Goal: Information Seeking & Learning: Find specific fact

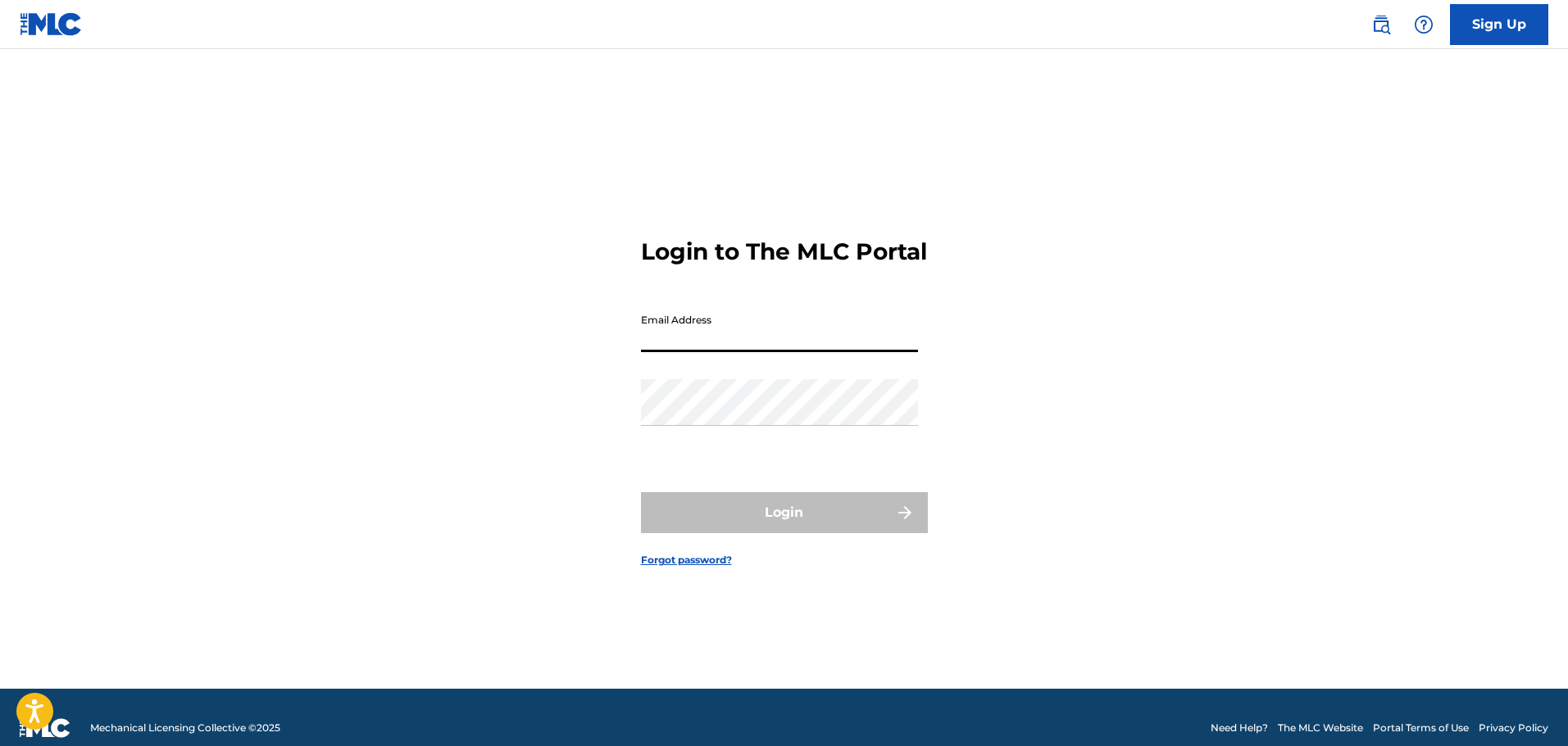
click at [816, 335] on input "Email Address" at bounding box center [779, 329] width 277 height 47
click at [822, 348] on input "Email Address" at bounding box center [779, 329] width 277 height 47
type input "[PERSON_NAME][EMAIL_ADDRESS][DOMAIN_NAME]"
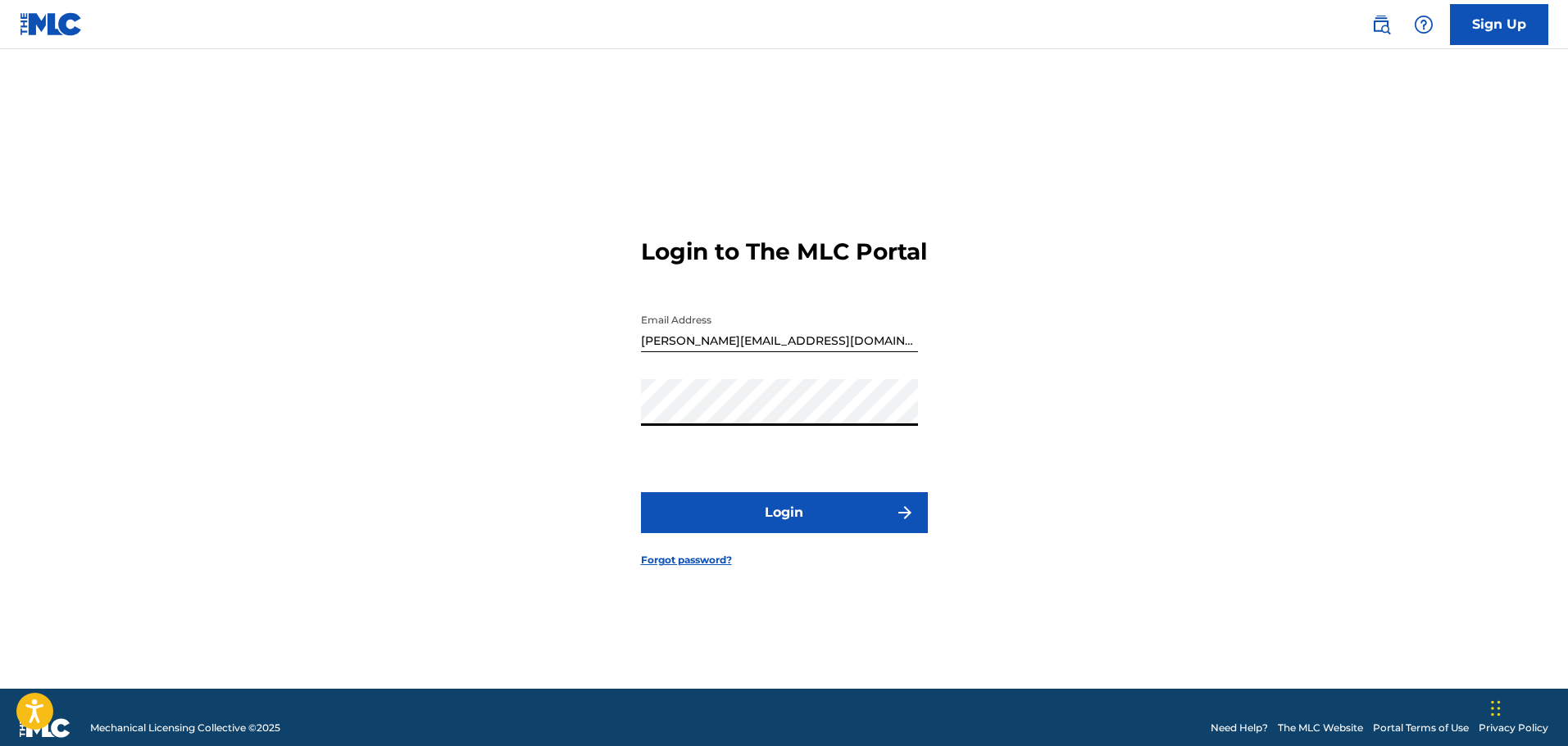
click at [759, 525] on button "Login" at bounding box center [784, 512] width 287 height 41
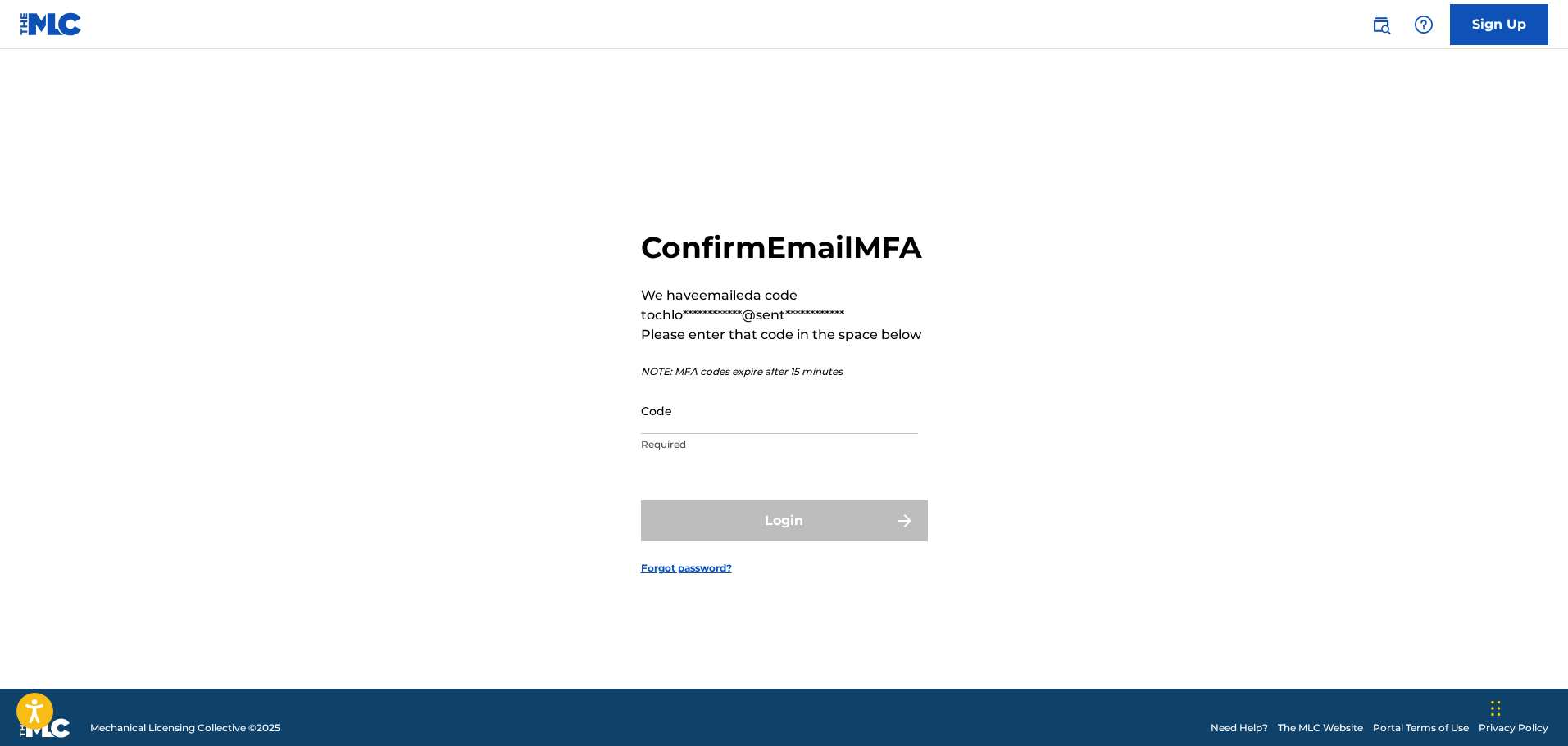
click at [801, 434] on input "Code" at bounding box center [779, 411] width 277 height 47
click at [758, 433] on input "Code" at bounding box center [779, 411] width 277 height 47
click at [868, 434] on input "Code" at bounding box center [779, 411] width 277 height 47
paste input "215251"
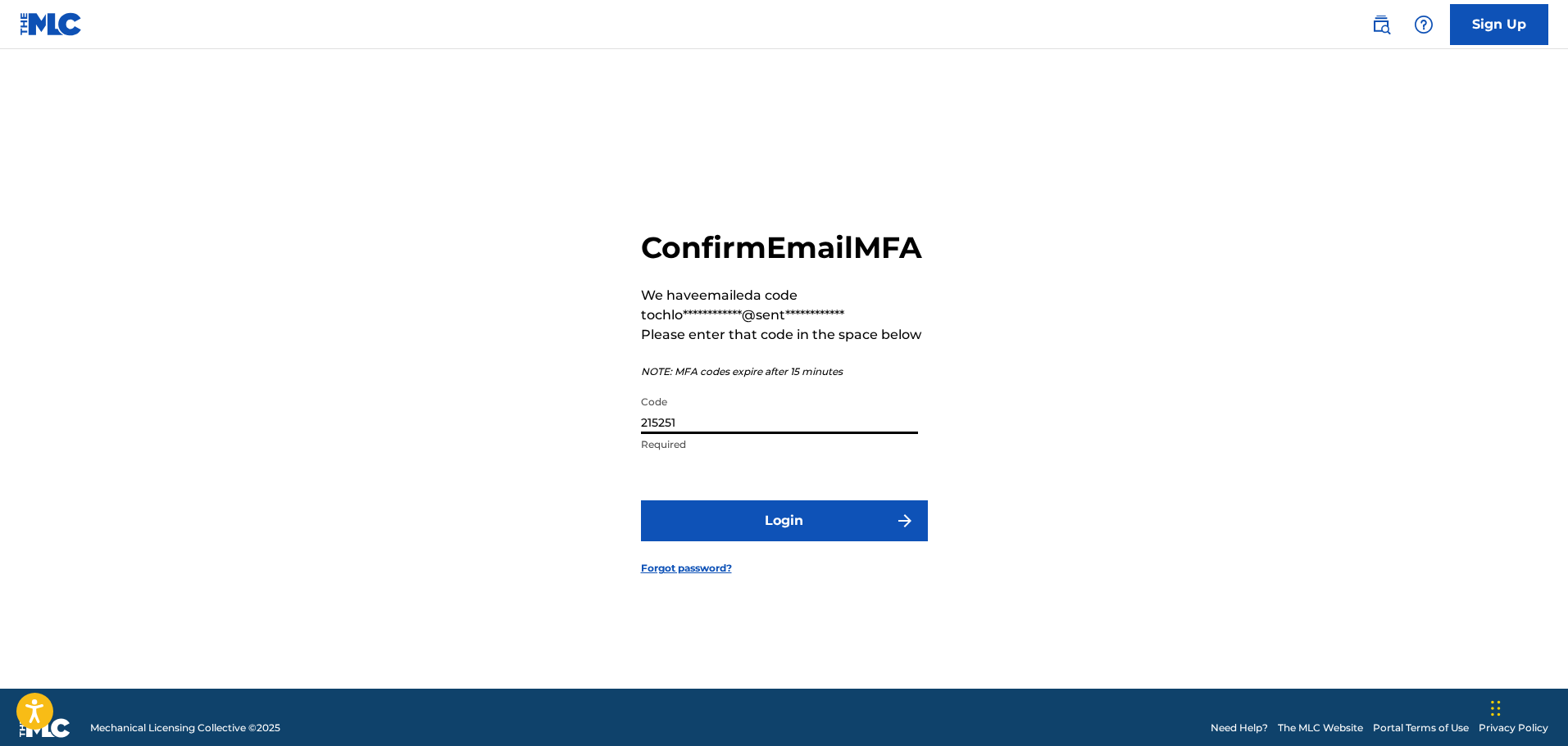
type input "215251"
click at [835, 541] on button "Login" at bounding box center [784, 521] width 287 height 41
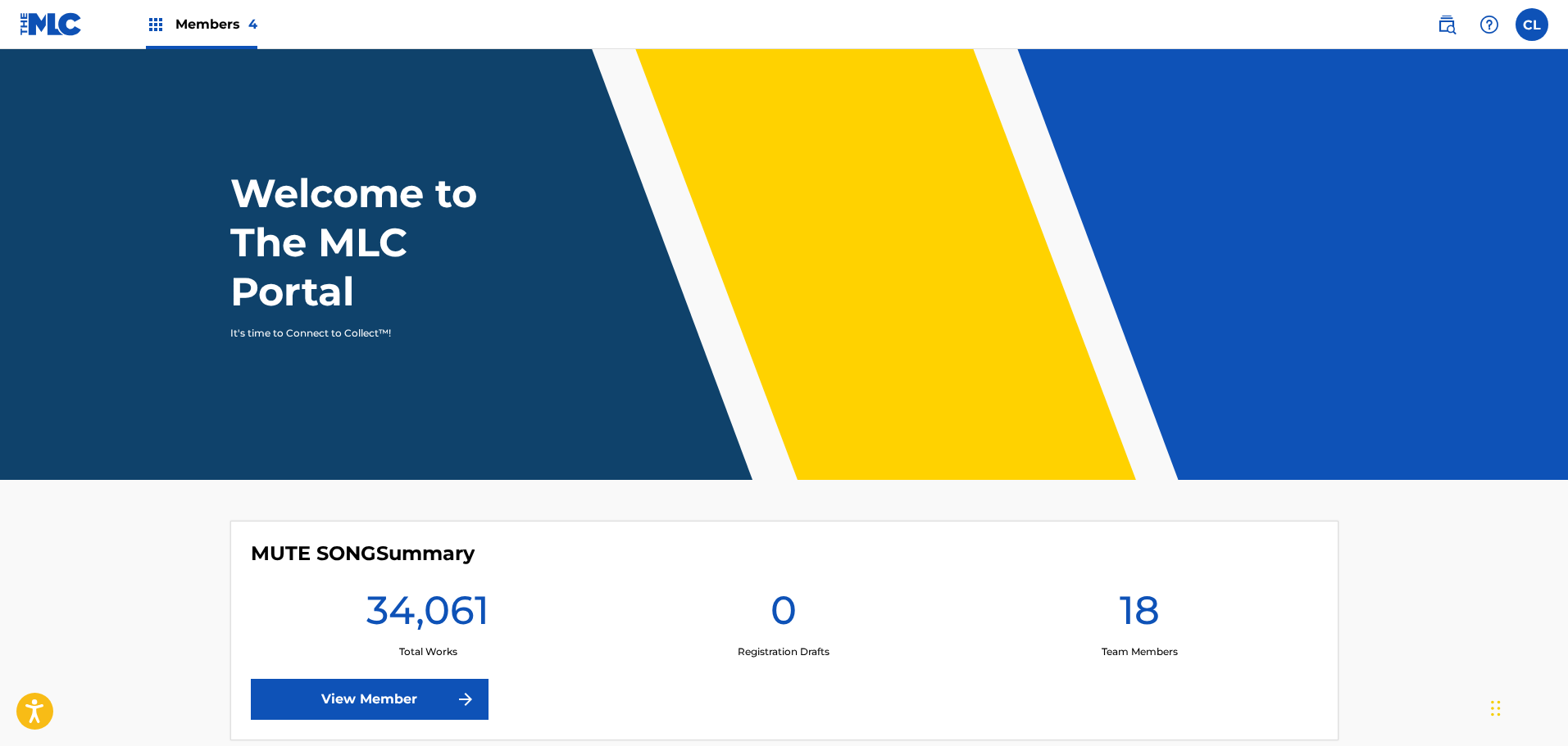
click at [1453, 27] on img at bounding box center [1446, 24] width 20 height 20
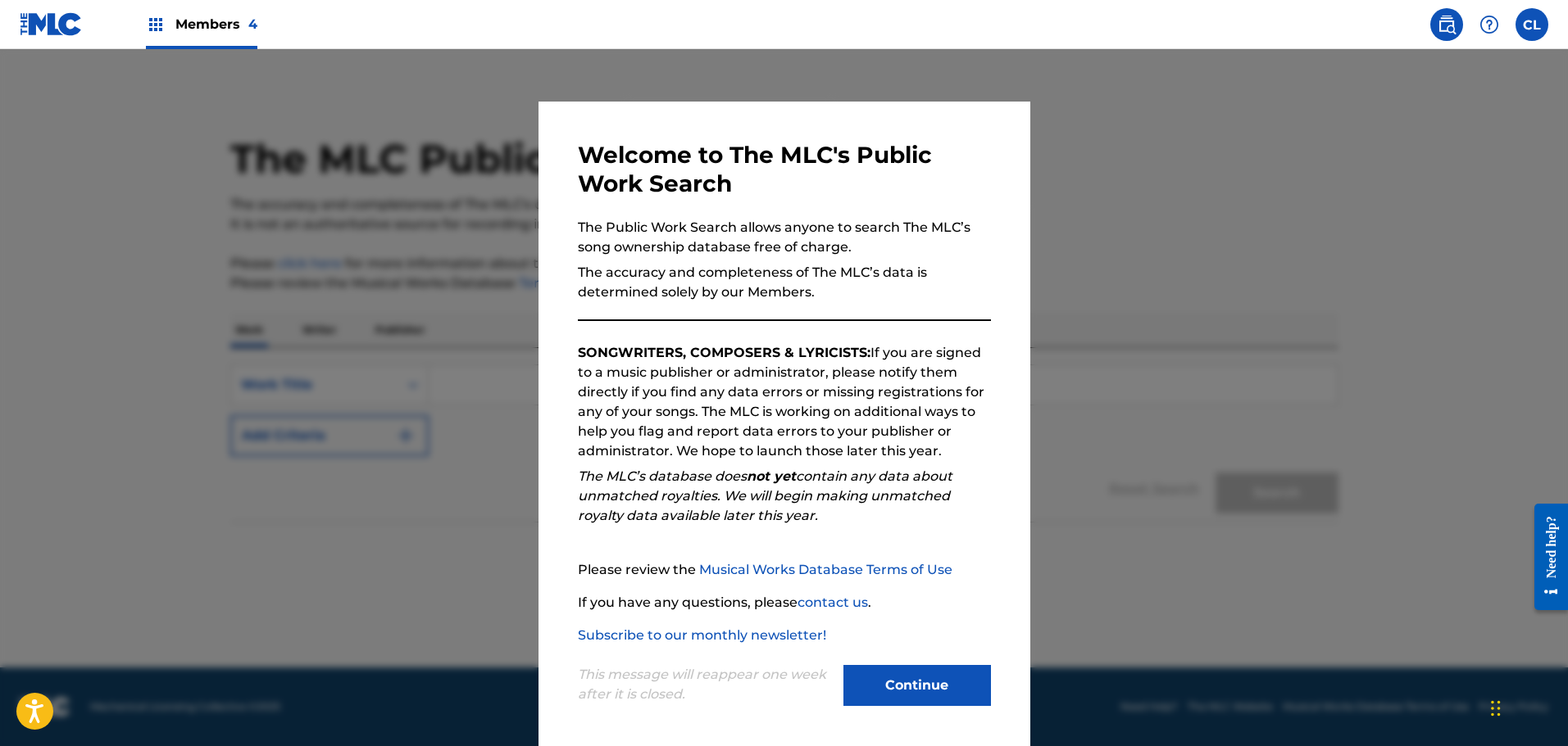
click at [925, 692] on button "Continue" at bounding box center [917, 685] width 148 height 41
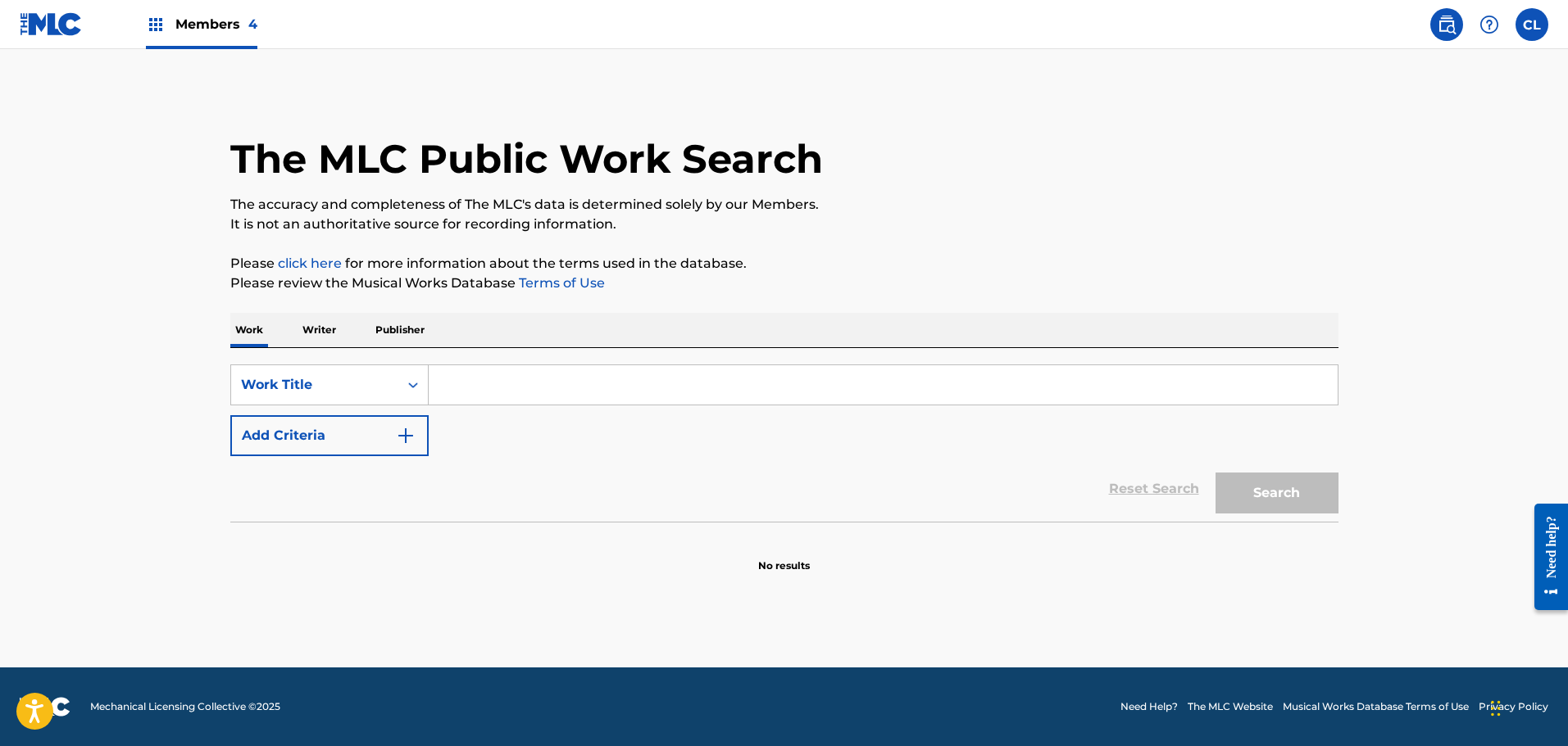
click at [580, 376] on input "Search Form" at bounding box center [883, 385] width 909 height 40
paste input "BA6SDF"
type input "BA6SDF"
click at [371, 381] on div "Work Title" at bounding box center [314, 385] width 148 height 20
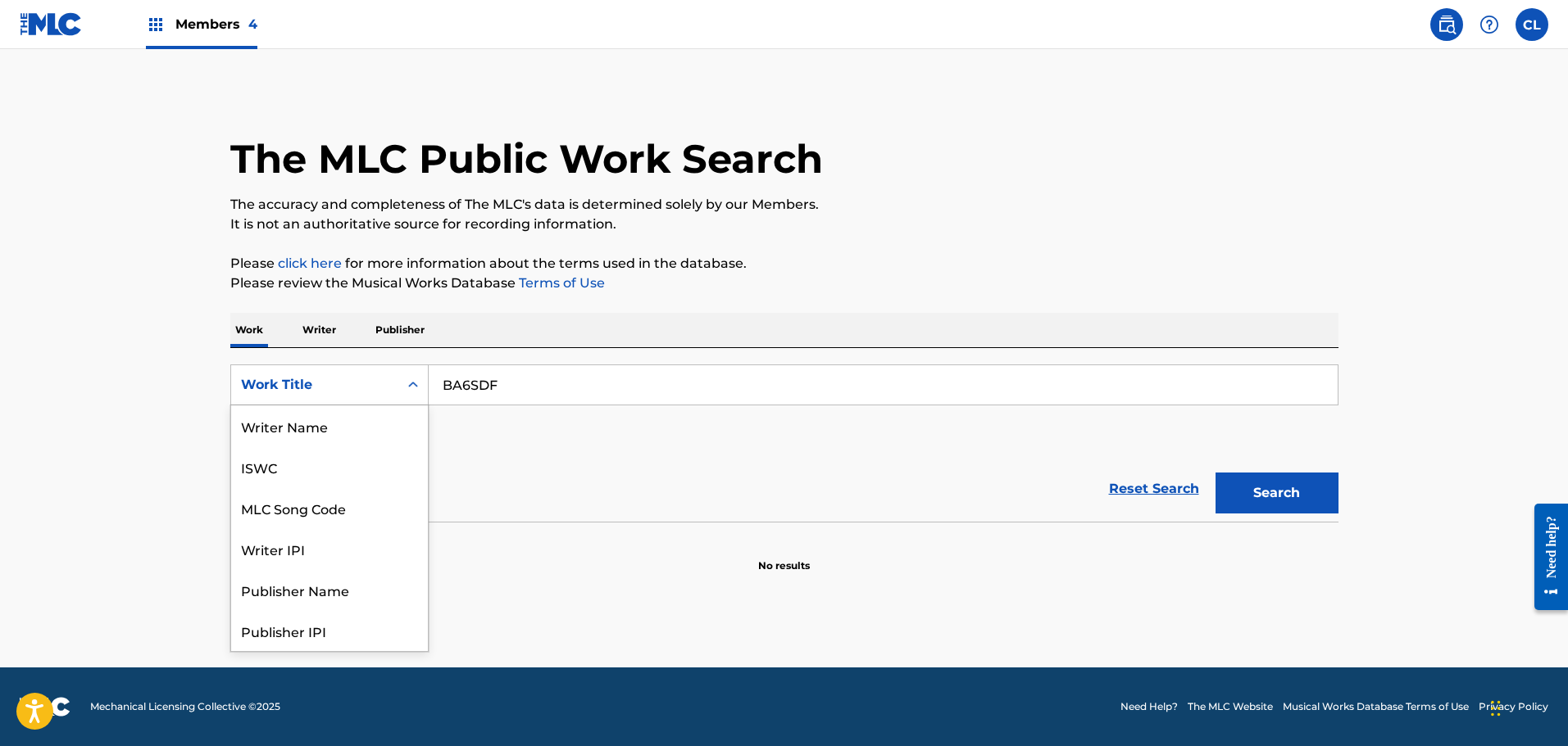
scroll to position [82, 0]
click at [359, 425] on div "MLC Song Code" at bounding box center [330, 426] width 197 height 41
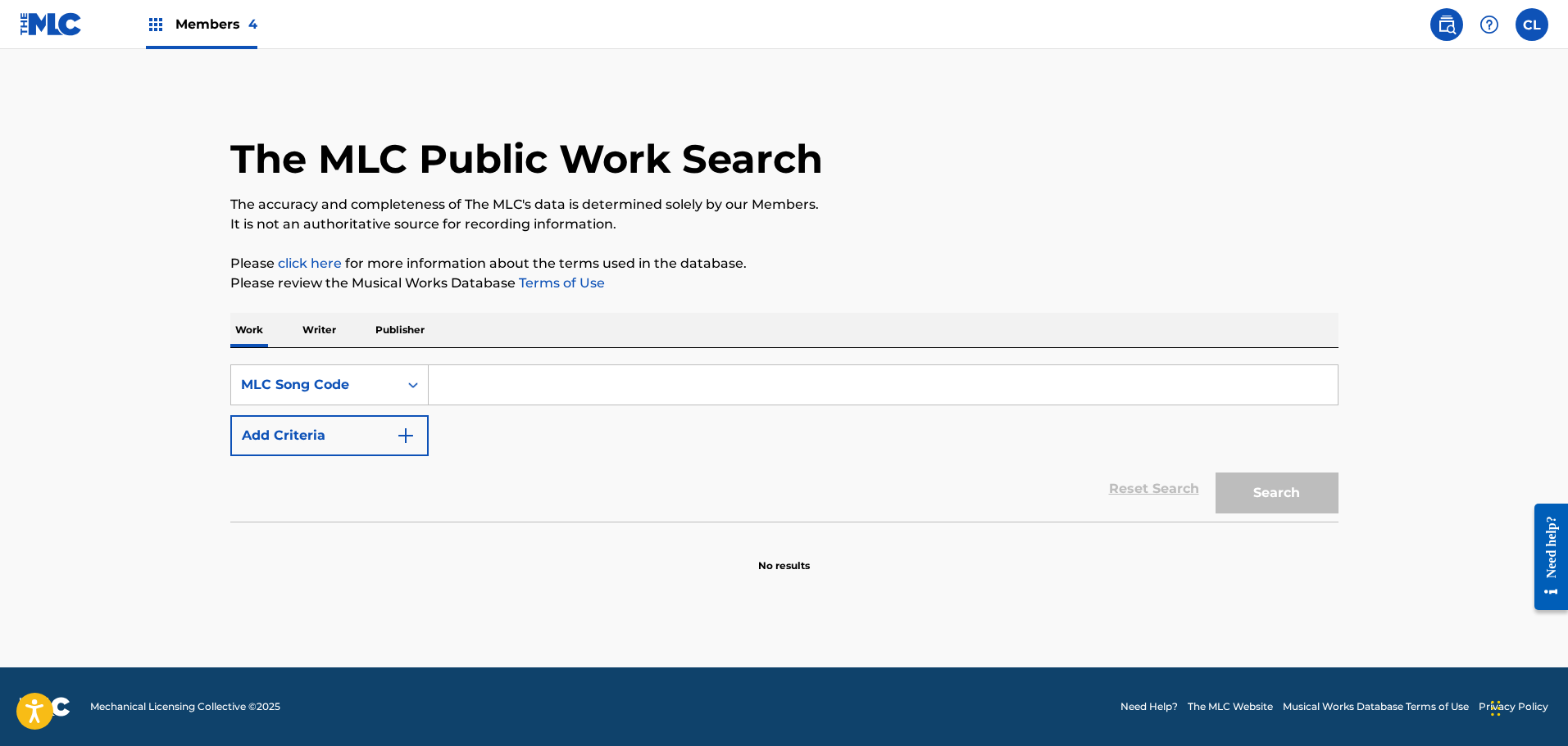
click at [516, 382] on input "Search Form" at bounding box center [883, 385] width 909 height 40
paste input "BA6SDF"
type input "BA6SDF"
click at [1261, 482] on button "Search" at bounding box center [1277, 492] width 123 height 41
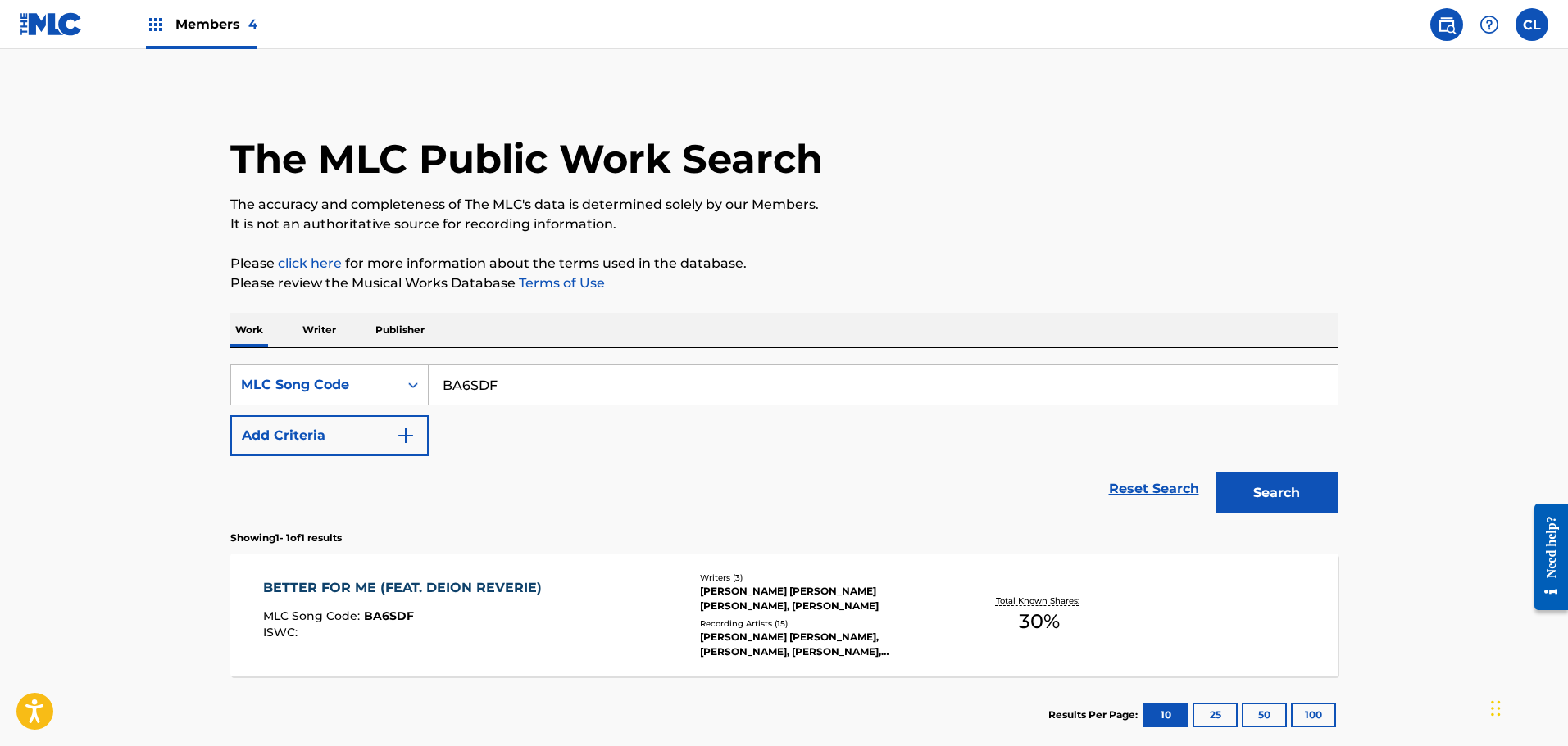
click at [565, 585] on div "BETTER FOR ME (FEAT. DEION REVERIE) MLC Song Code : BA6SDF ISWC :" at bounding box center [474, 615] width 422 height 73
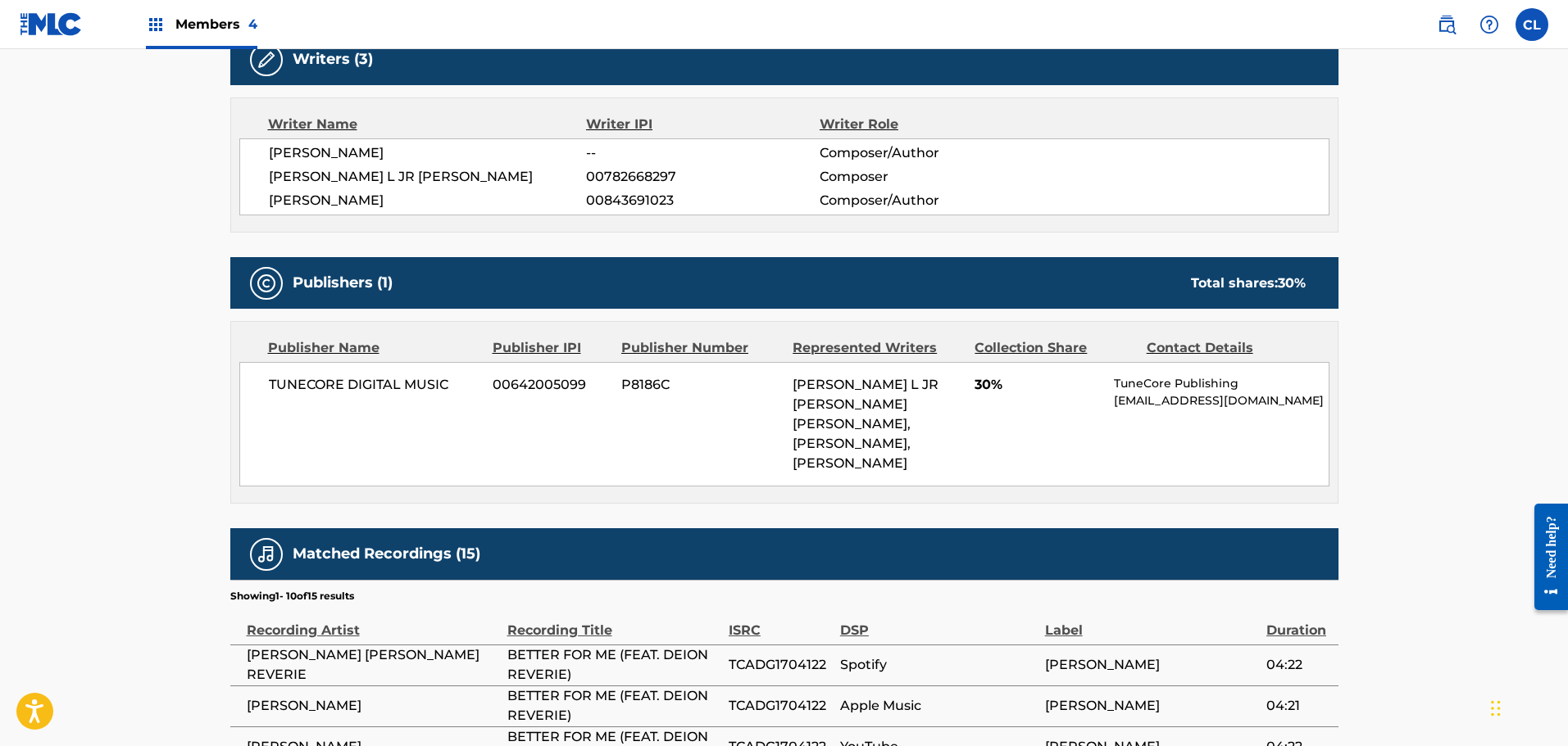
scroll to position [655, 0]
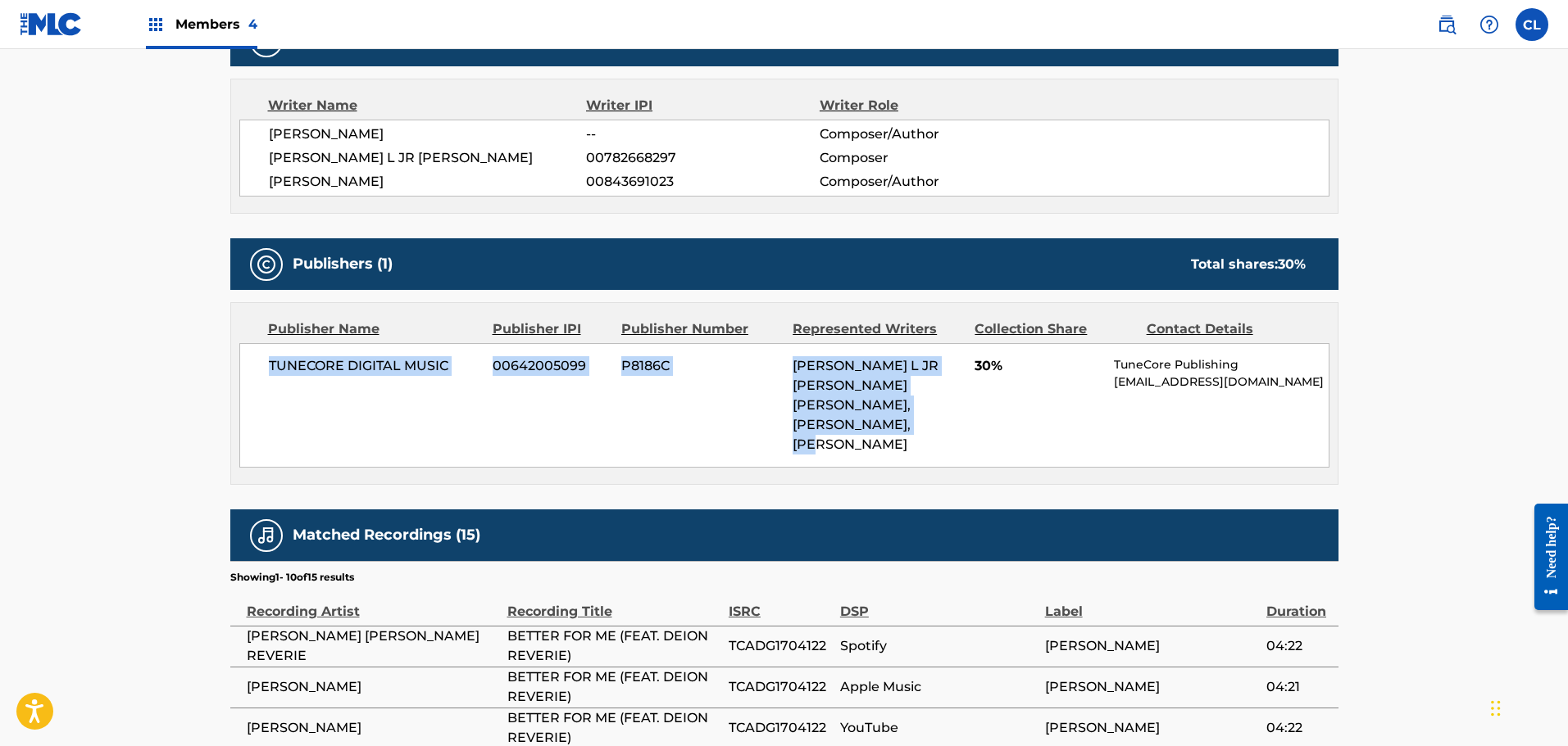
drag, startPoint x: 257, startPoint y: 364, endPoint x: 963, endPoint y: 418, distance: 708.1
click at [963, 418] on div "TUNECORE DIGITAL MUSIC 00642005099 P8186C [PERSON_NAME] L JR [PERSON_NAME] [PER…" at bounding box center [784, 406] width 1090 height 124
